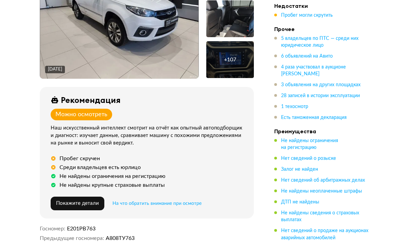
scroll to position [170, 0]
click at [77, 201] on span "Покажите детали" at bounding box center [77, 202] width 43 height 5
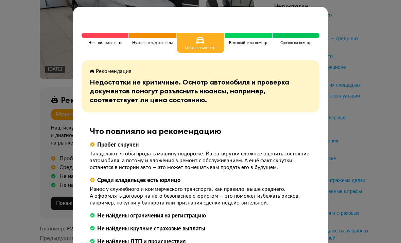
scroll to position [0, 0]
click at [205, 68] on div "Рекомендация" at bounding box center [201, 71] width 222 height 7
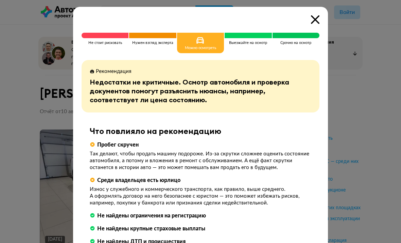
click at [315, 20] on icon at bounding box center [315, 19] width 9 height 9
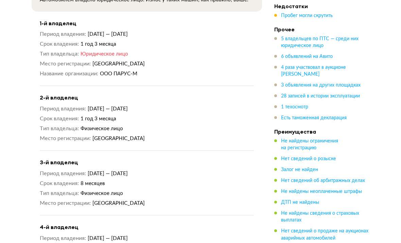
scroll to position [892, 0]
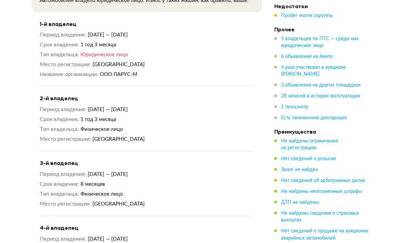
click at [351, 96] on span "28 записей в истории эксплуатации" at bounding box center [320, 96] width 79 height 5
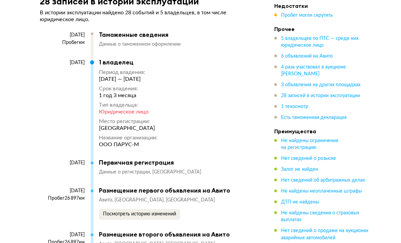
scroll to position [3179, 0]
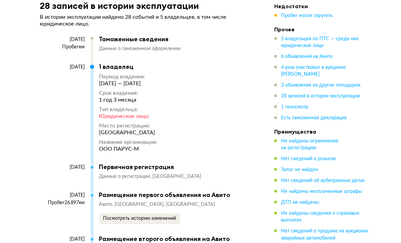
click at [320, 15] on span "Пробег могли скрутить" at bounding box center [307, 15] width 52 height 5
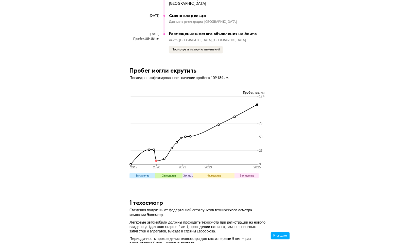
scroll to position [4624, 0]
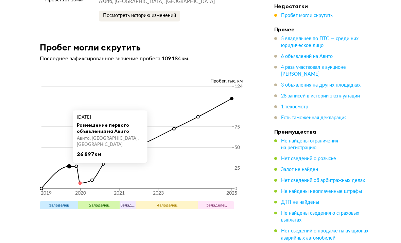
click at [82, 167] on icon "2019 2020 2021 2023 2025 0 25 50 75 124" at bounding box center [147, 142] width 214 height 116
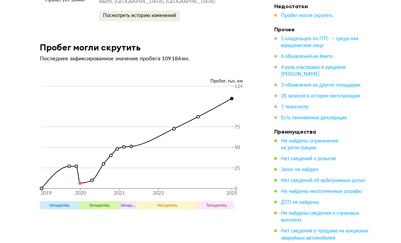
click at [84, 175] on icon at bounding box center [137, 143] width 191 height 90
click at [82, 179] on icon "2019 2020 2021 2023 2025 0 25 50 75 124" at bounding box center [147, 142] width 214 height 116
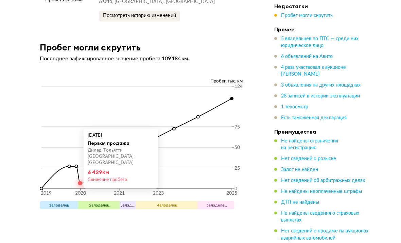
click at [94, 191] on icon "2019 2020 2021 2023 2025 0 25 50 75 124" at bounding box center [147, 142] width 214 height 116
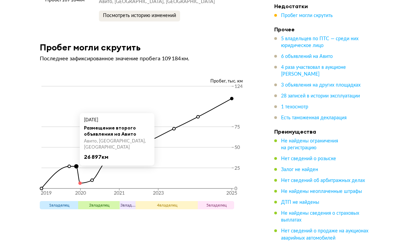
click at [83, 178] on icon "2019 2020 2021 2023 2025 0 25 50 75 124" at bounding box center [147, 142] width 214 height 116
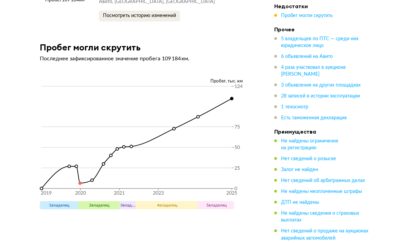
click at [89, 178] on icon "2019 2020 2021 2023 2025 0 25 50 75 124" at bounding box center [147, 142] width 214 height 116
click at [196, 118] on icon "2019 2020 2021 2023 2025 0 25 50 75 124" at bounding box center [147, 142] width 214 height 116
click at [241, 98] on icon "2019 2020 2021 2023 2025 0 25 50 75 124" at bounding box center [147, 142] width 214 height 116
click at [190, 131] on icon "2019 2020 2021 2023 2025 0 25 50 75 124" at bounding box center [147, 142] width 214 height 116
click at [181, 136] on icon "2019 2020 2021 2023 2025 0 25 50 75 124" at bounding box center [147, 142] width 214 height 116
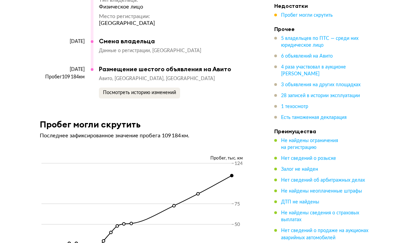
scroll to position [4547, 0]
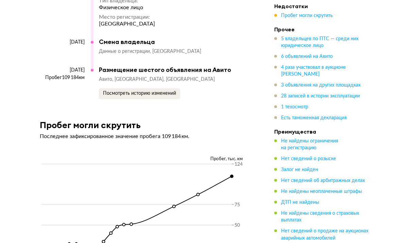
click at [318, 40] on span "5 владельцев по ПТС — среди них юридическое лицо" at bounding box center [320, 42] width 78 height 12
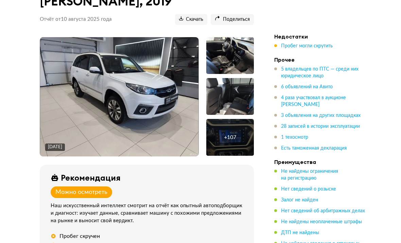
scroll to position [92, 0]
click at [72, 131] on img at bounding box center [119, 96] width 159 height 119
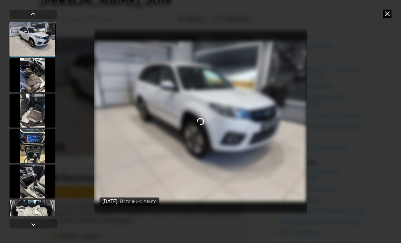
click at [26, 104] on div at bounding box center [33, 110] width 46 height 34
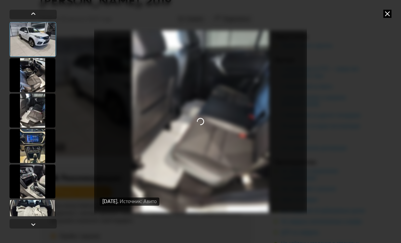
click at [27, 106] on div at bounding box center [33, 110] width 46 height 34
click at [384, 15] on icon at bounding box center [388, 14] width 8 height 8
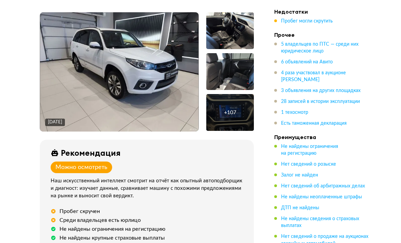
scroll to position [120, 0]
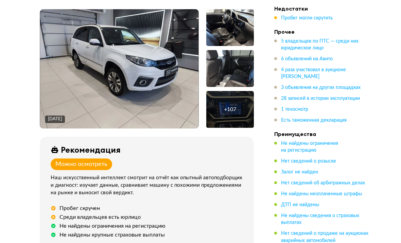
click at [320, 58] on span "6 объявлений на Авито" at bounding box center [307, 59] width 52 height 5
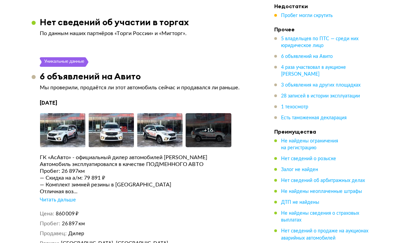
scroll to position [1520, 0]
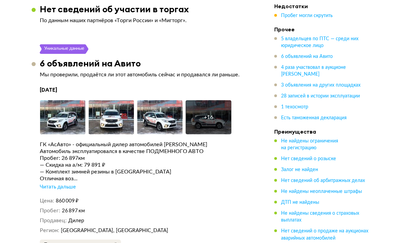
click at [64, 120] on button "Увеличить фото" at bounding box center [62, 127] width 44 height 14
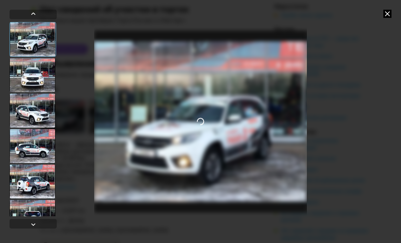
click at [24, 42] on div at bounding box center [33, 39] width 47 height 35
click at [30, 108] on div at bounding box center [33, 110] width 46 height 34
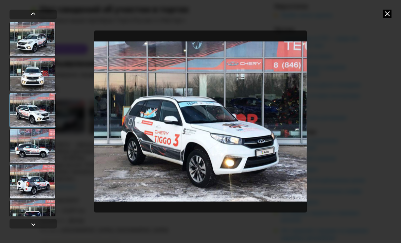
click at [29, 149] on div at bounding box center [33, 146] width 46 height 34
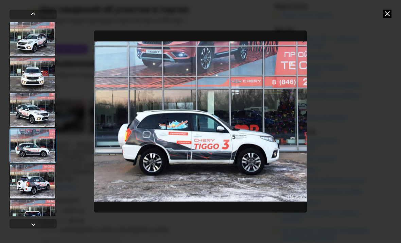
click at [27, 169] on div at bounding box center [33, 181] width 46 height 34
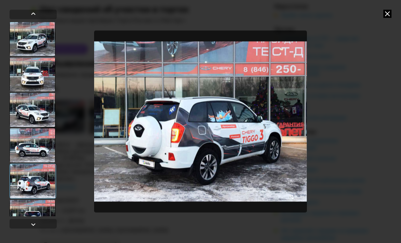
click at [29, 184] on div at bounding box center [33, 180] width 47 height 35
click at [31, 212] on div at bounding box center [33, 216] width 46 height 34
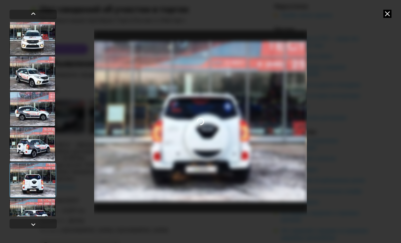
scroll to position [46, 0]
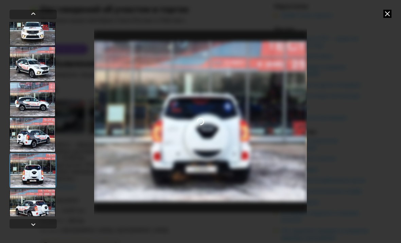
click at [30, 199] on div at bounding box center [33, 206] width 46 height 34
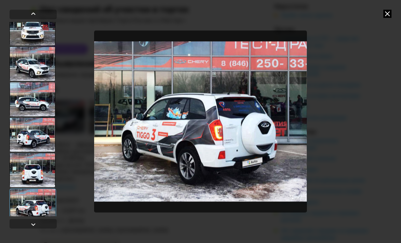
click at [387, 16] on icon at bounding box center [388, 14] width 8 height 8
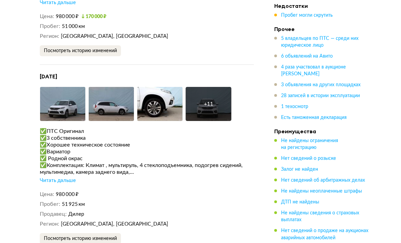
scroll to position [2183, 0]
click at [76, 93] on img at bounding box center [63, 104] width 46 height 34
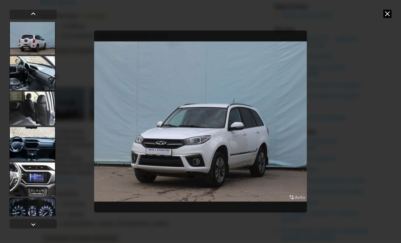
scroll to position [284, 0]
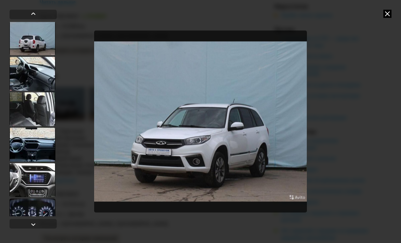
click at [385, 14] on icon at bounding box center [388, 14] width 8 height 8
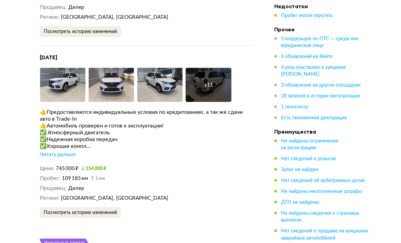
scroll to position [2389, 0]
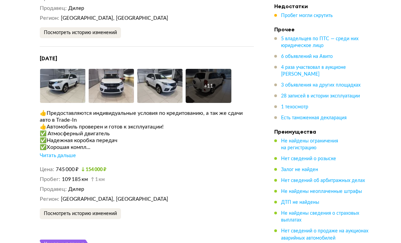
click at [62, 89] on button "Увеличить фото" at bounding box center [62, 96] width 44 height 14
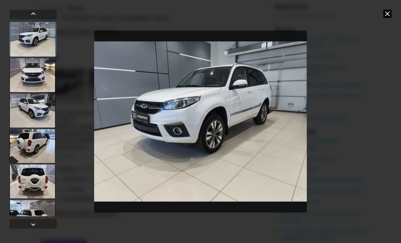
click at [27, 77] on div at bounding box center [33, 75] width 46 height 34
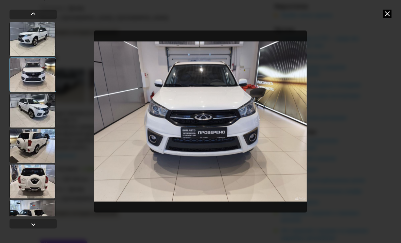
click at [32, 136] on div at bounding box center [33, 146] width 46 height 34
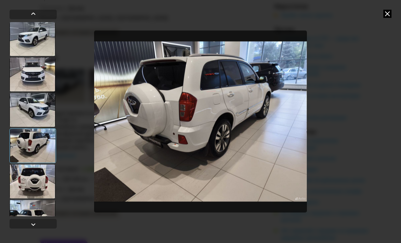
click at [31, 178] on div at bounding box center [33, 181] width 46 height 34
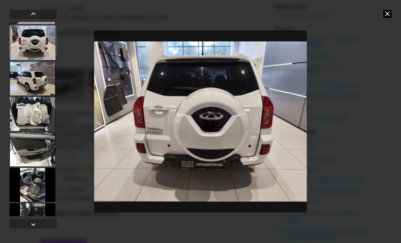
click at [24, 116] on div at bounding box center [33, 114] width 46 height 34
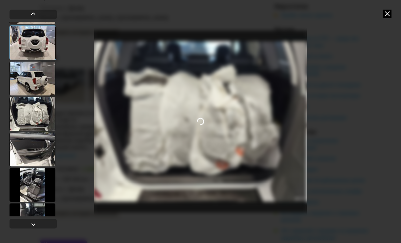
scroll to position [157, 0]
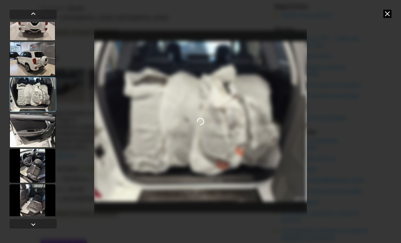
click at [30, 162] on div at bounding box center [33, 165] width 46 height 34
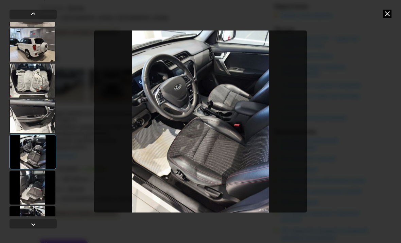
scroll to position [188, 0]
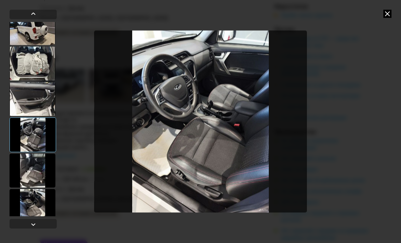
click at [29, 162] on div at bounding box center [33, 170] width 46 height 34
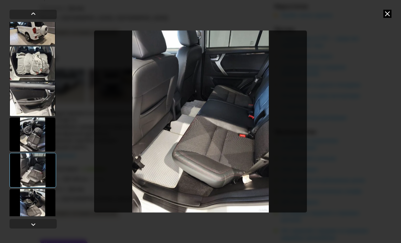
click at [32, 186] on div at bounding box center [33, 169] width 47 height 35
click at [31, 203] on div at bounding box center [33, 205] width 46 height 34
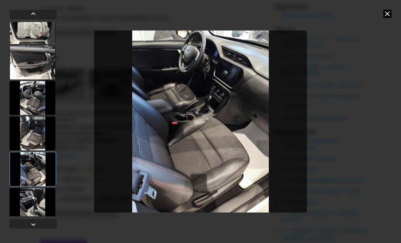
scroll to position [230, 0]
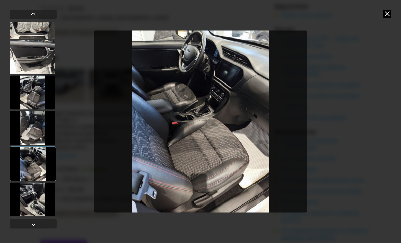
click at [30, 191] on div at bounding box center [33, 199] width 46 height 34
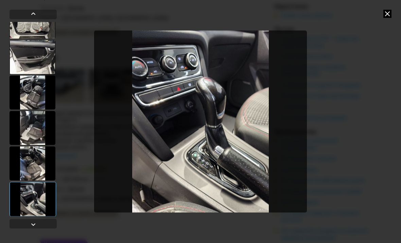
click at [27, 215] on div at bounding box center [33, 198] width 47 height 35
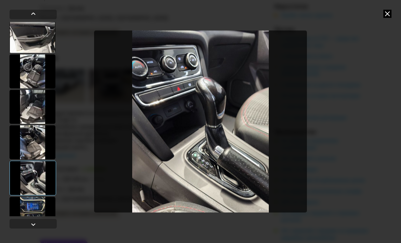
scroll to position [253, 0]
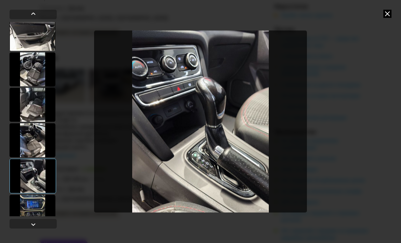
click at [31, 202] on div at bounding box center [33, 211] width 46 height 34
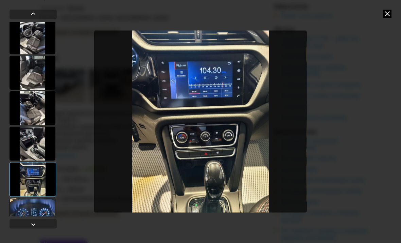
click at [31, 210] on div at bounding box center [33, 215] width 46 height 34
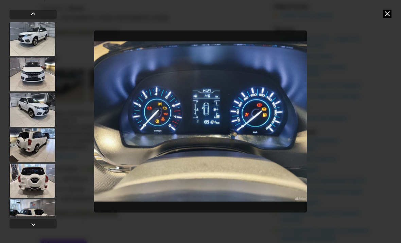
scroll to position [0, 0]
click at [24, 44] on div at bounding box center [33, 39] width 46 height 34
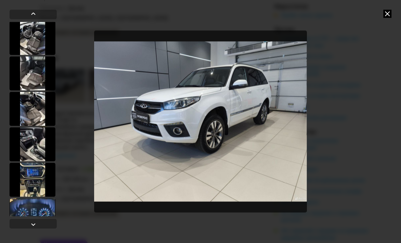
scroll to position [284, 0]
click at [27, 169] on div at bounding box center [33, 180] width 46 height 34
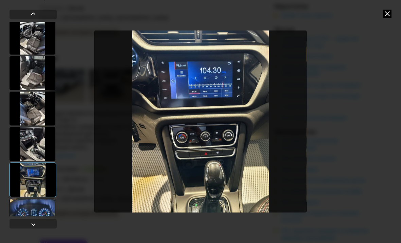
click at [393, 10] on div at bounding box center [200, 121] width 401 height 243
click at [388, 17] on icon at bounding box center [388, 14] width 8 height 8
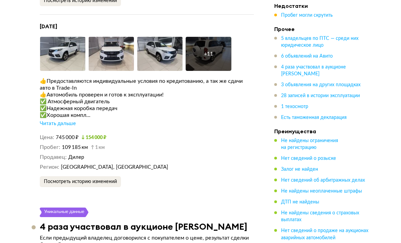
scroll to position [2420, 0]
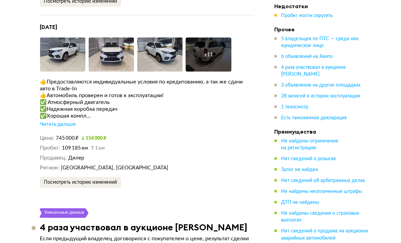
click at [57, 44] on img at bounding box center [63, 54] width 46 height 34
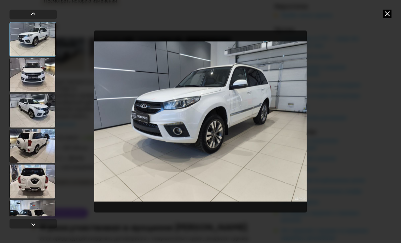
click at [28, 87] on div at bounding box center [33, 75] width 46 height 34
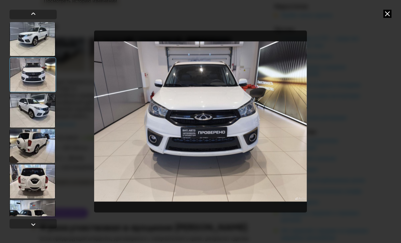
click at [31, 120] on div at bounding box center [33, 110] width 46 height 34
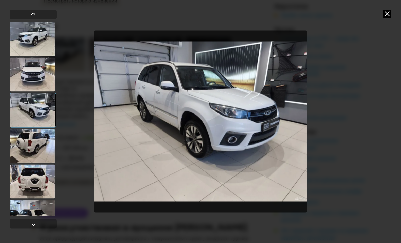
click at [30, 153] on div at bounding box center [33, 146] width 46 height 34
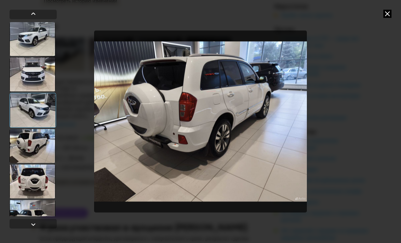
click at [31, 104] on div at bounding box center [33, 110] width 47 height 35
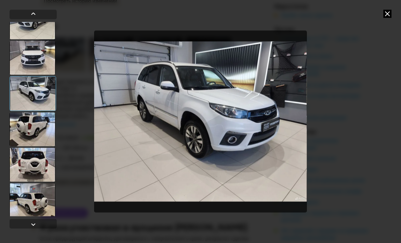
scroll to position [19, 0]
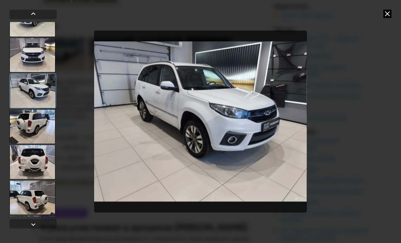
click at [31, 148] on div at bounding box center [33, 162] width 46 height 34
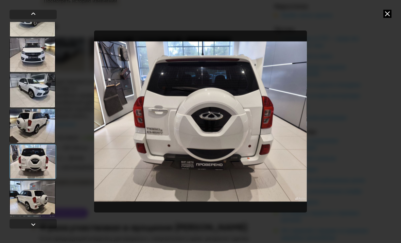
click at [27, 167] on div at bounding box center [33, 161] width 47 height 35
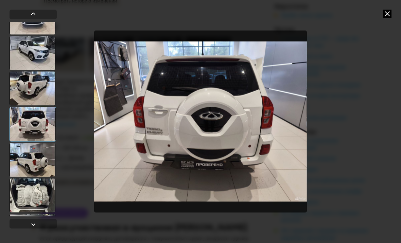
scroll to position [58, 0]
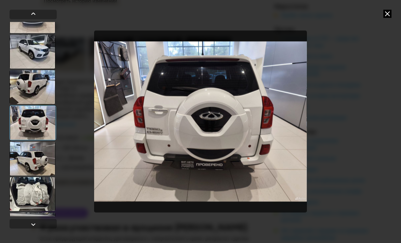
click at [32, 158] on div at bounding box center [33, 158] width 46 height 34
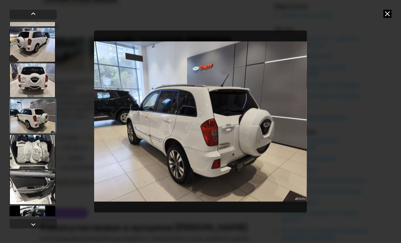
scroll to position [100, 0]
click at [29, 156] on div at bounding box center [33, 152] width 46 height 34
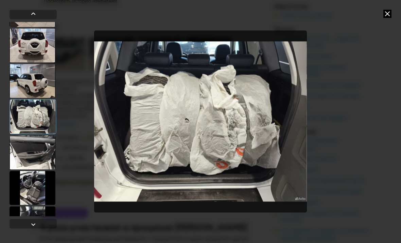
scroll to position [137, 0]
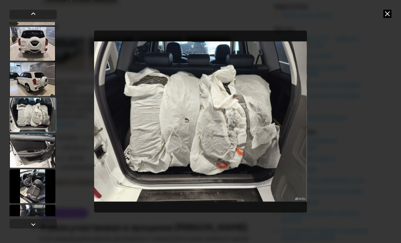
click at [29, 164] on div at bounding box center [33, 150] width 46 height 34
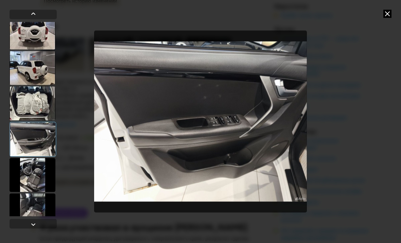
scroll to position [151, 0]
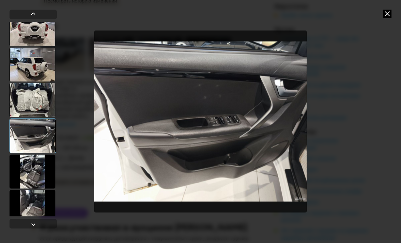
click at [26, 152] on div at bounding box center [33, 135] width 47 height 35
click at [25, 171] on div at bounding box center [33, 171] width 46 height 34
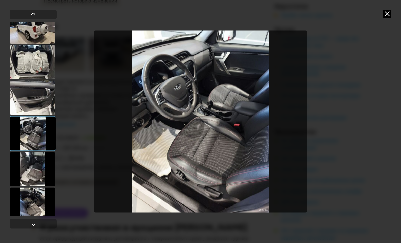
scroll to position [193, 0]
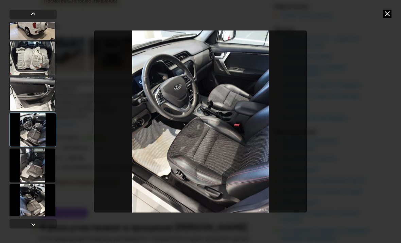
click at [26, 168] on div at bounding box center [33, 165] width 46 height 34
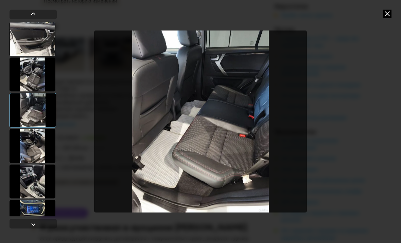
scroll to position [248, 0]
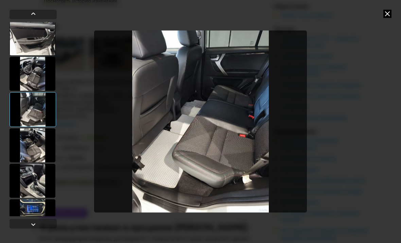
click at [28, 145] on div at bounding box center [33, 145] width 46 height 34
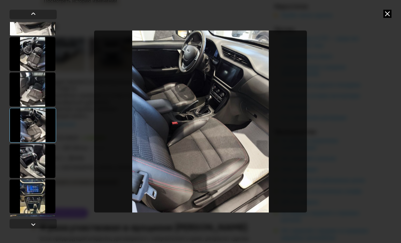
scroll to position [275, 0]
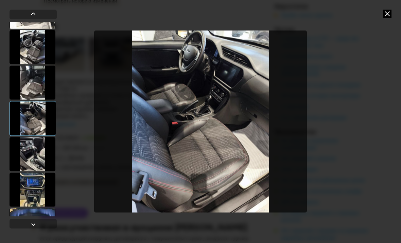
click at [29, 155] on div at bounding box center [33, 154] width 46 height 34
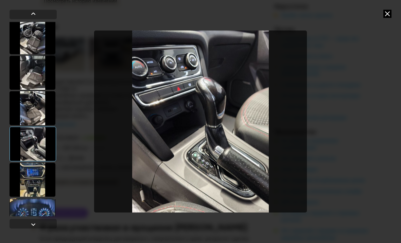
scroll to position [284, 0]
click at [24, 178] on div at bounding box center [33, 180] width 46 height 34
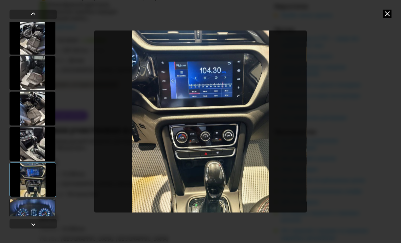
scroll to position [2519, 0]
click at [29, 210] on div at bounding box center [33, 215] width 46 height 34
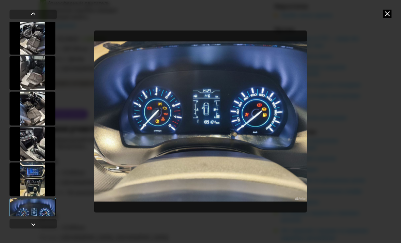
click at [389, 17] on icon at bounding box center [388, 14] width 8 height 8
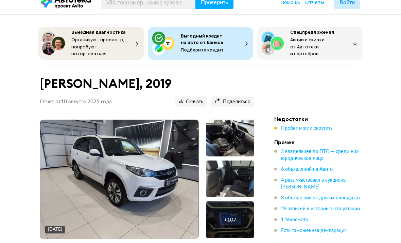
scroll to position [13, 0]
